Goal: Find contact information: Find contact information

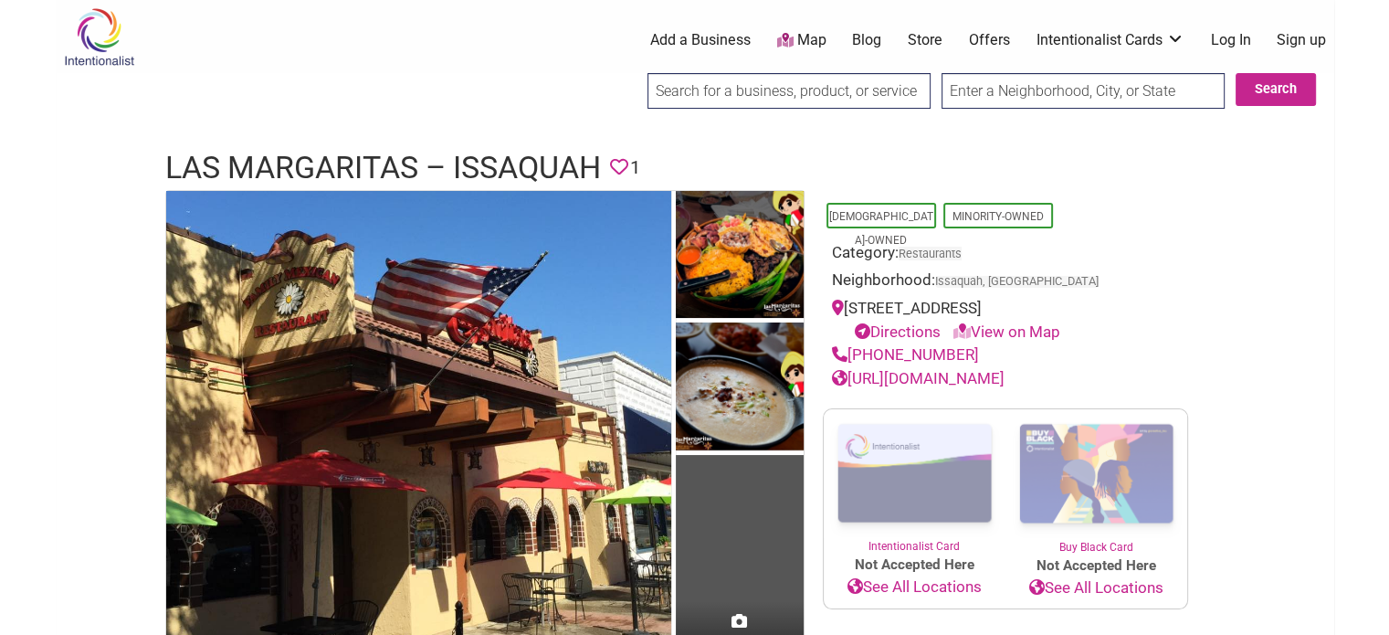
drag, startPoint x: 964, startPoint y: 357, endPoint x: 851, endPoint y: 356, distance: 113.2
click at [851, 356] on div "[PHONE_NUMBER]" at bounding box center [1005, 355] width 347 height 24
copy link "[PHONE_NUMBER]"
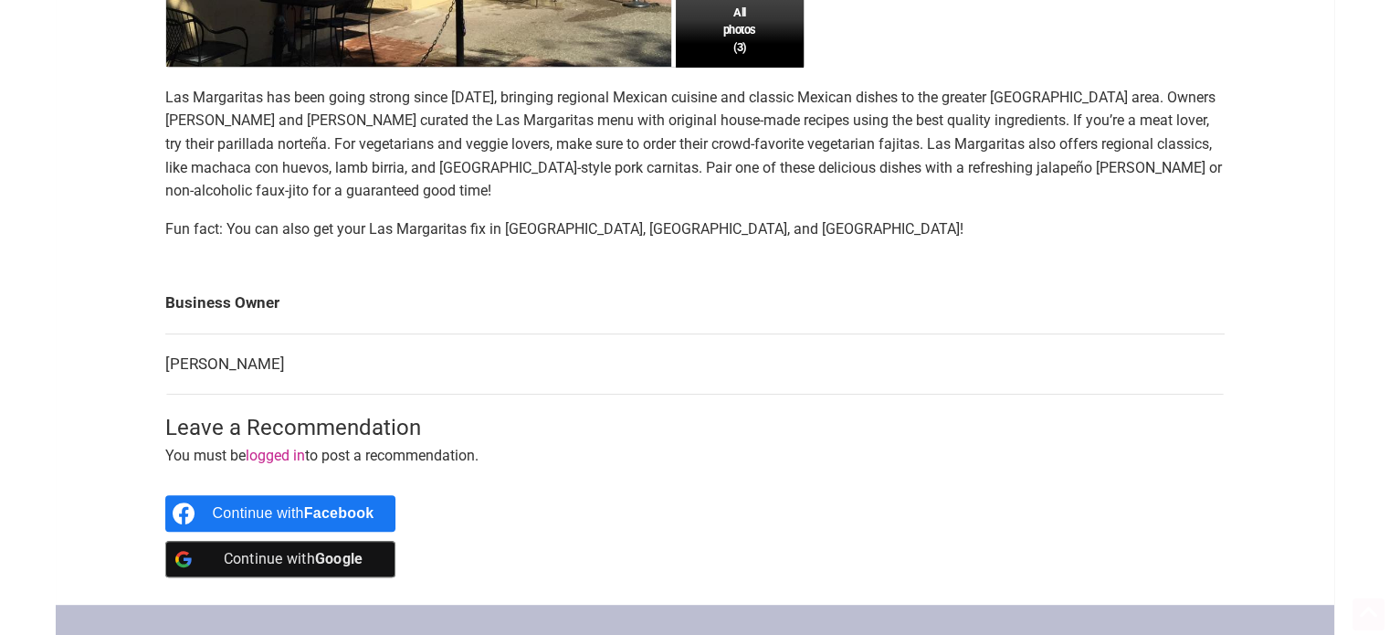
scroll to position [639, 0]
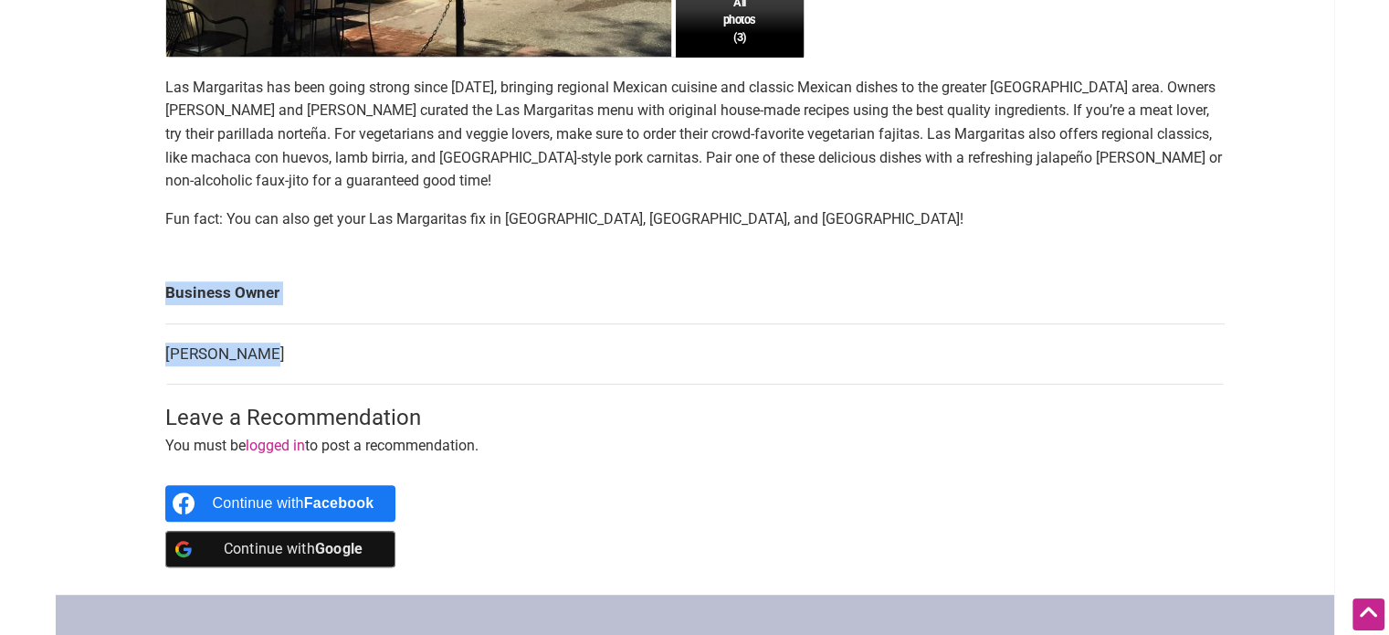
drag, startPoint x: 258, startPoint y: 355, endPoint x: 169, endPoint y: 366, distance: 90.2
click at [142, 362] on div "Intentionalist Spend like it matters 0 Add a Business Map Blog Store Offers Int…" at bounding box center [695, 207] width 1278 height 1692
click at [364, 383] on td "[PERSON_NAME]" at bounding box center [694, 353] width 1059 height 61
click at [245, 113] on p "Las Margaritas has been going strong since [DATE], bringing regional Mexican cu…" at bounding box center [694, 134] width 1059 height 117
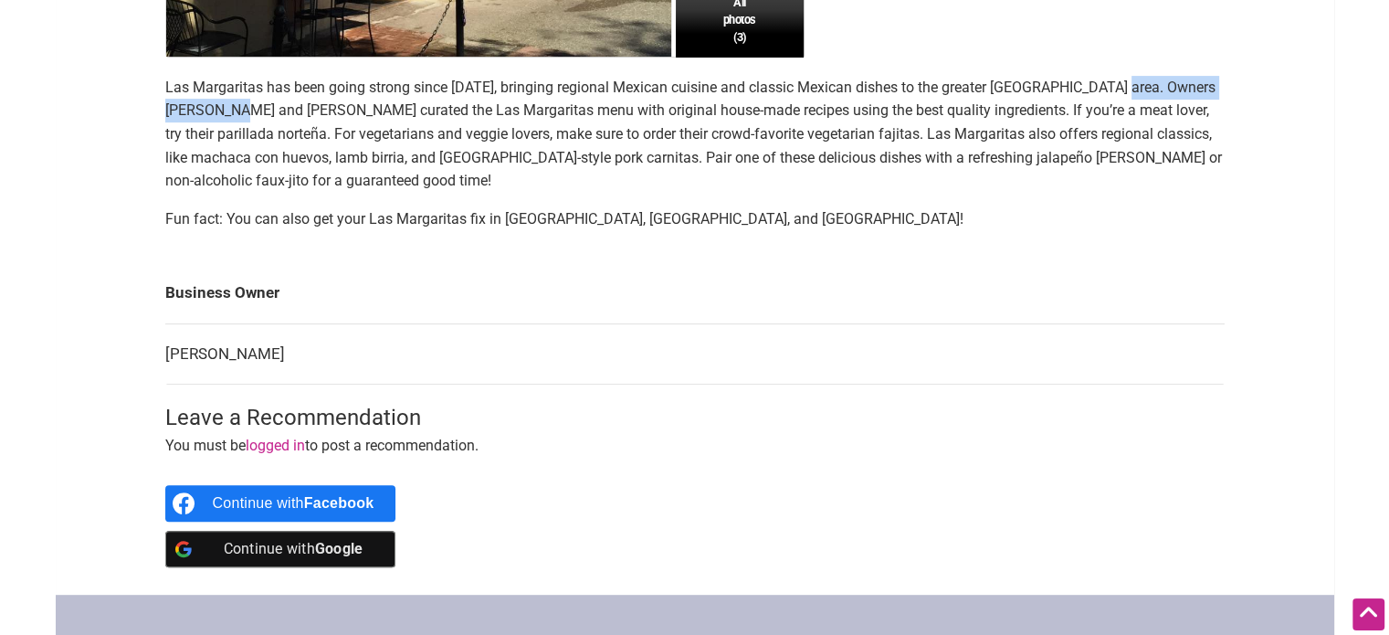
drag, startPoint x: 241, startPoint y: 113, endPoint x: 1120, endPoint y: 90, distance: 878.8
click at [1120, 90] on p "Las Margaritas has been going strong since [DATE], bringing regional Mexican cu…" at bounding box center [694, 134] width 1059 height 117
copy p "Zulema and Oscar Garza"
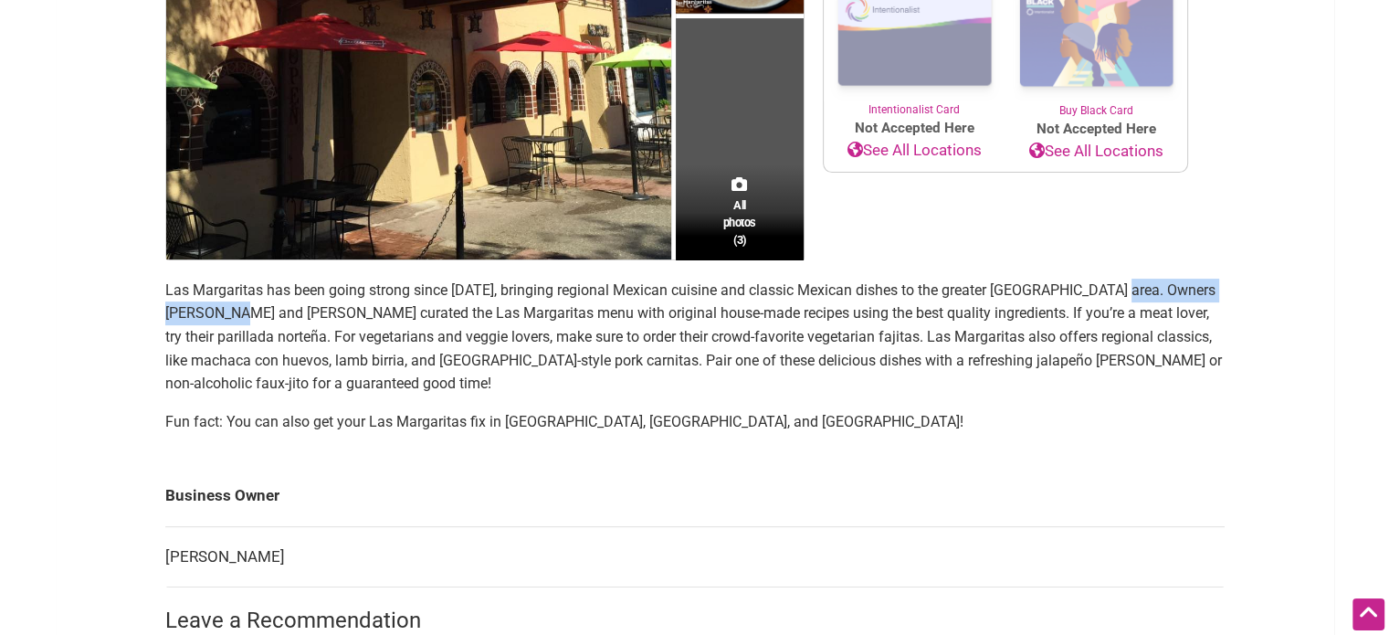
scroll to position [0, 0]
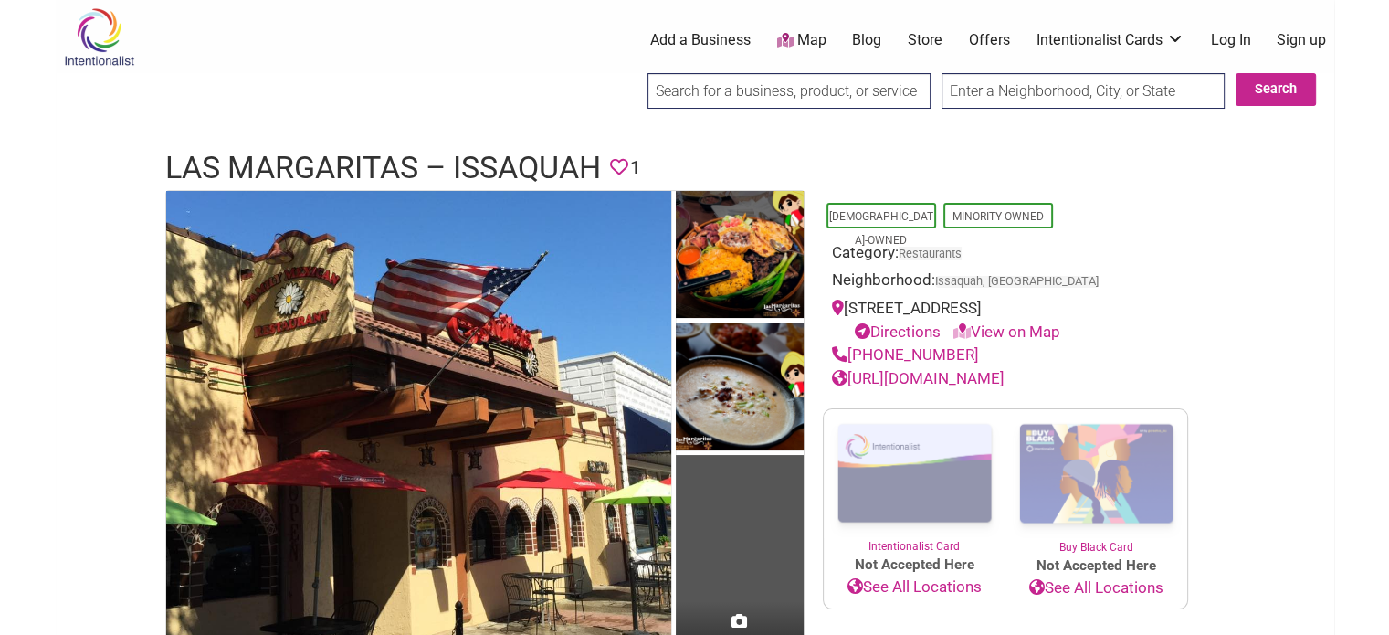
click at [976, 374] on link "[URL][DOMAIN_NAME]" at bounding box center [918, 378] width 173 height 18
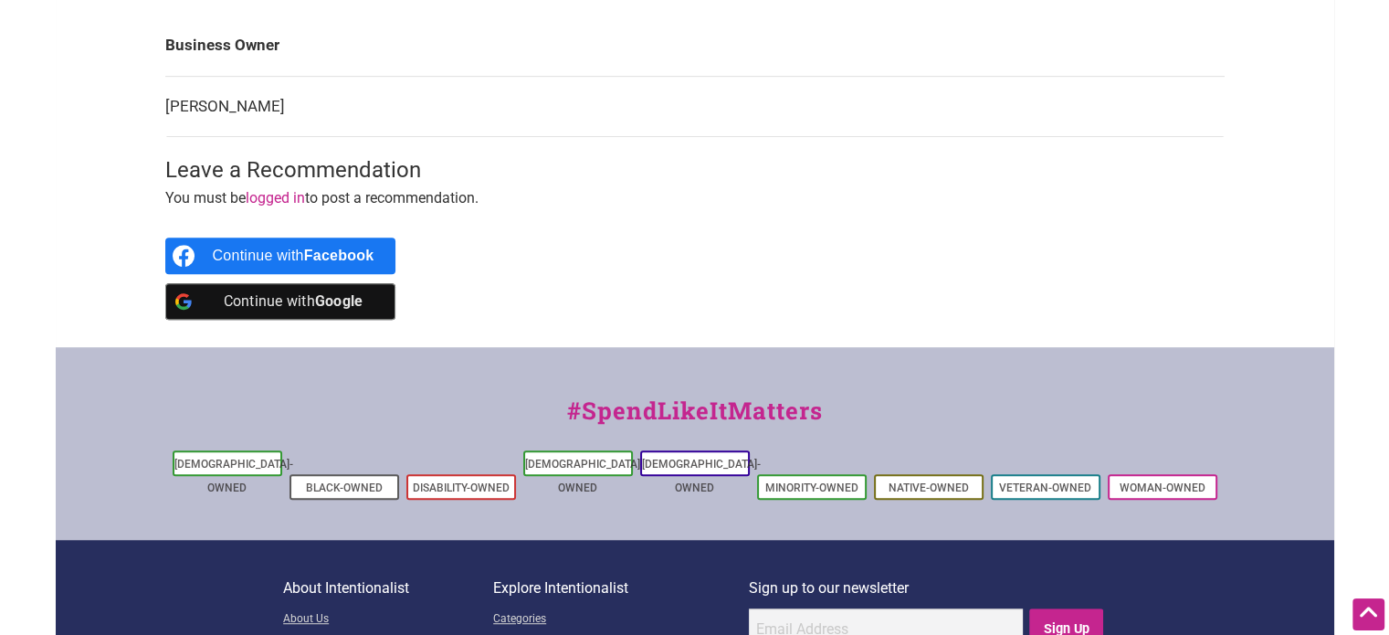
scroll to position [913, 0]
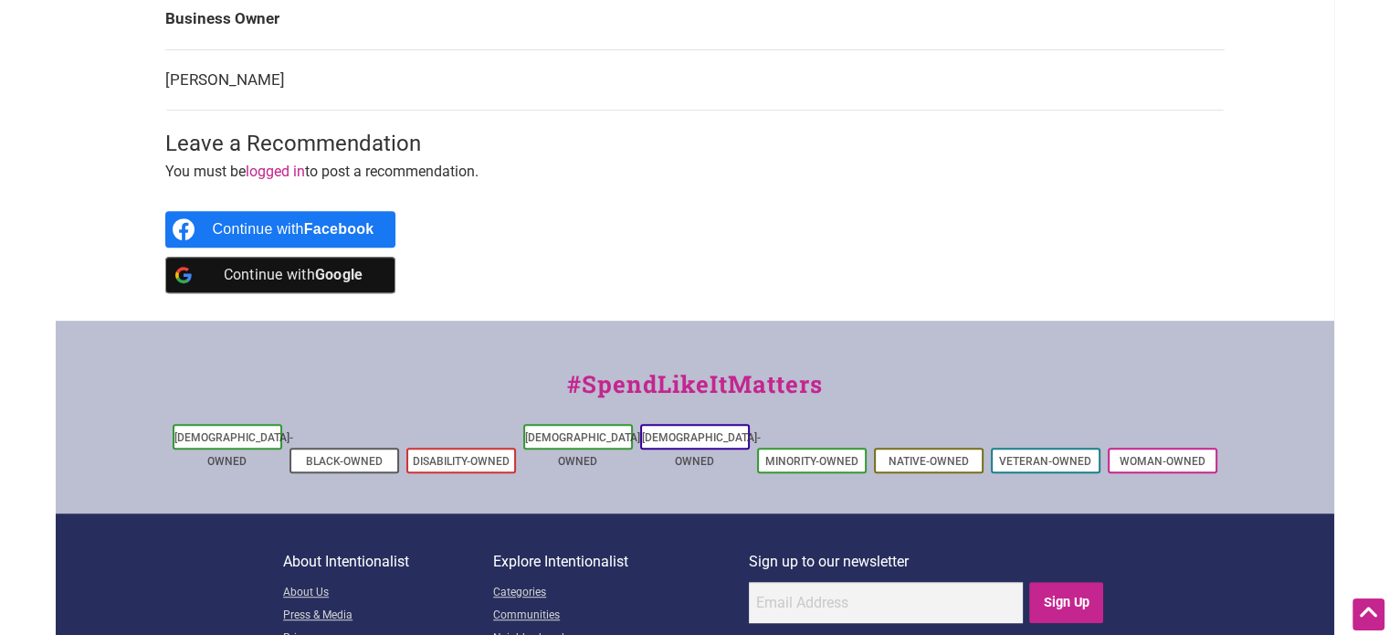
click at [332, 232] on b "Facebook" at bounding box center [339, 229] width 70 height 16
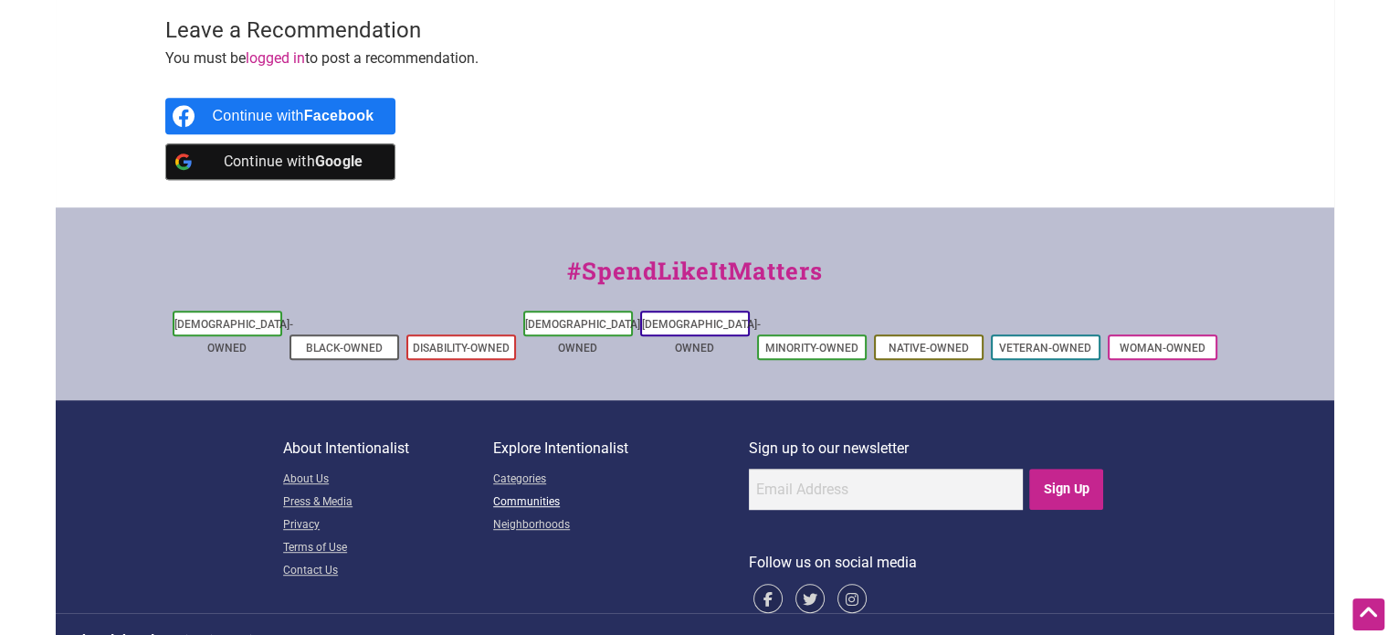
scroll to position [1032, 0]
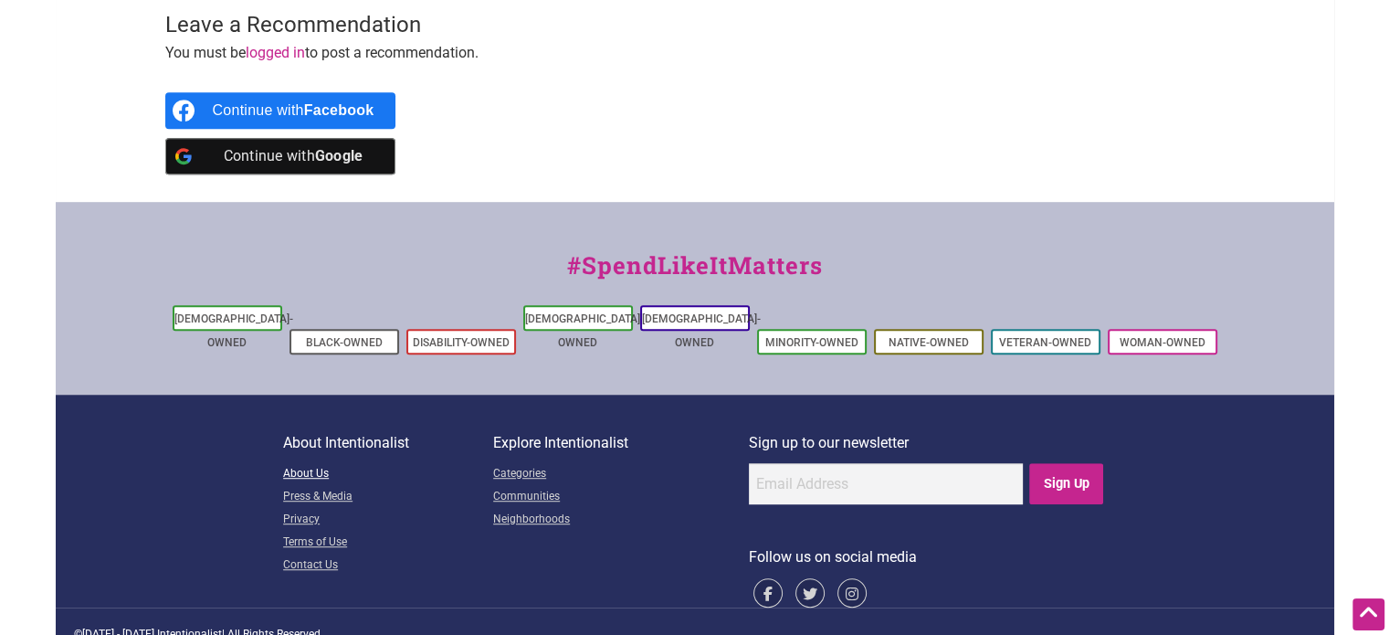
click at [322, 463] on link "About Us" at bounding box center [388, 474] width 210 height 23
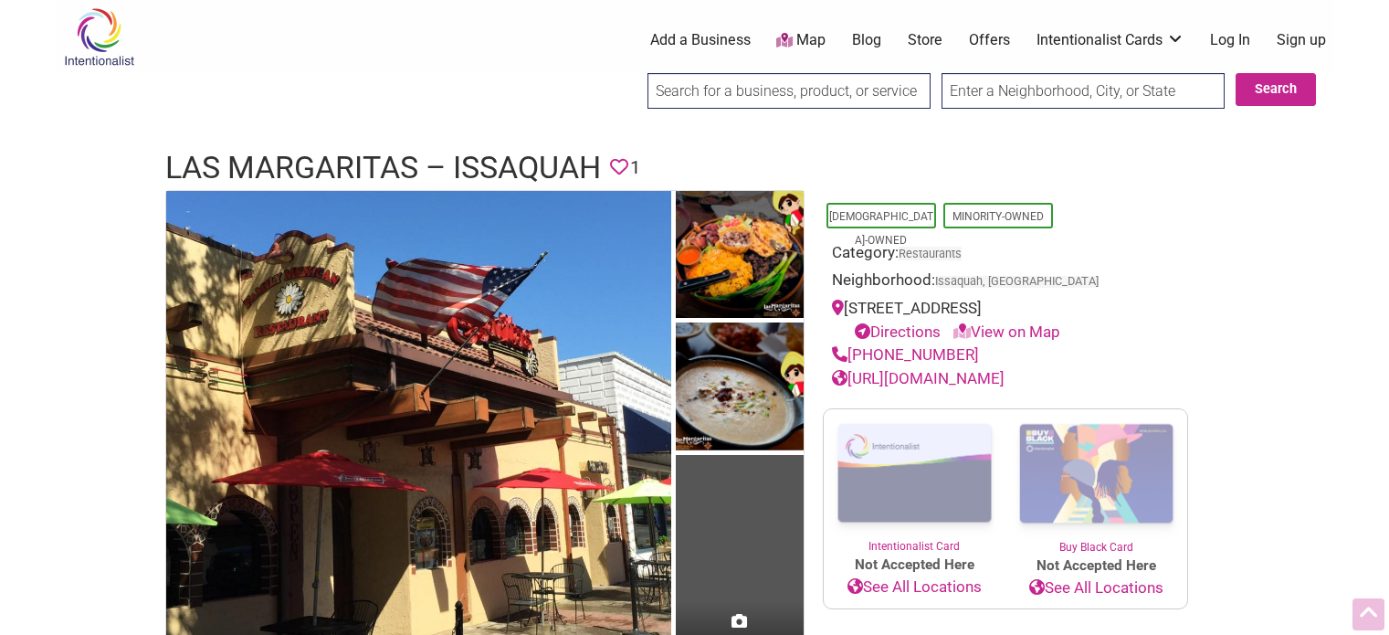
scroll to position [1032, 0]
